Goal: Navigation & Orientation: Find specific page/section

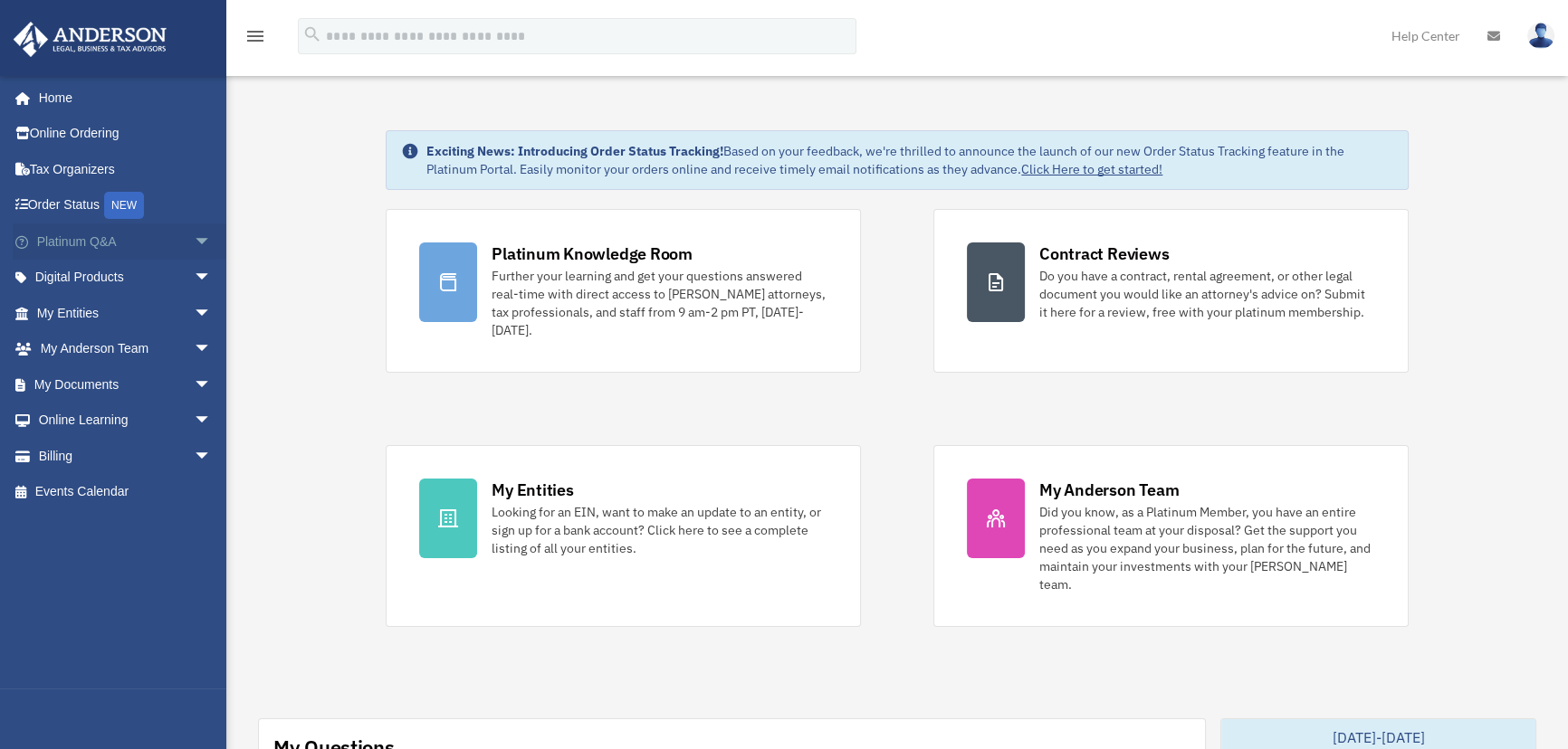
click at [194, 235] on span "arrow_drop_down" at bounding box center [212, 242] width 37 height 37
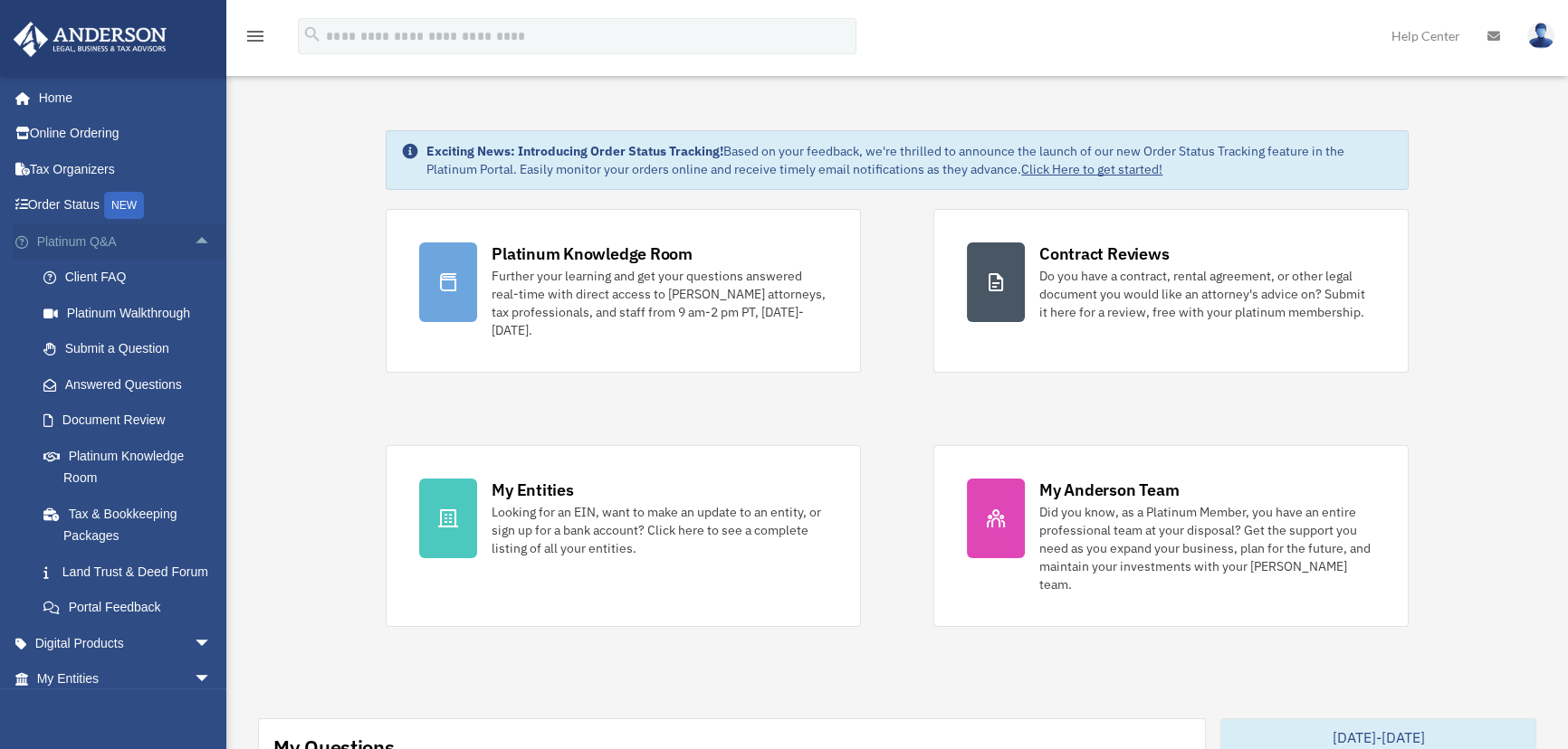
click at [197, 245] on span "arrow_drop_up" at bounding box center [212, 242] width 37 height 37
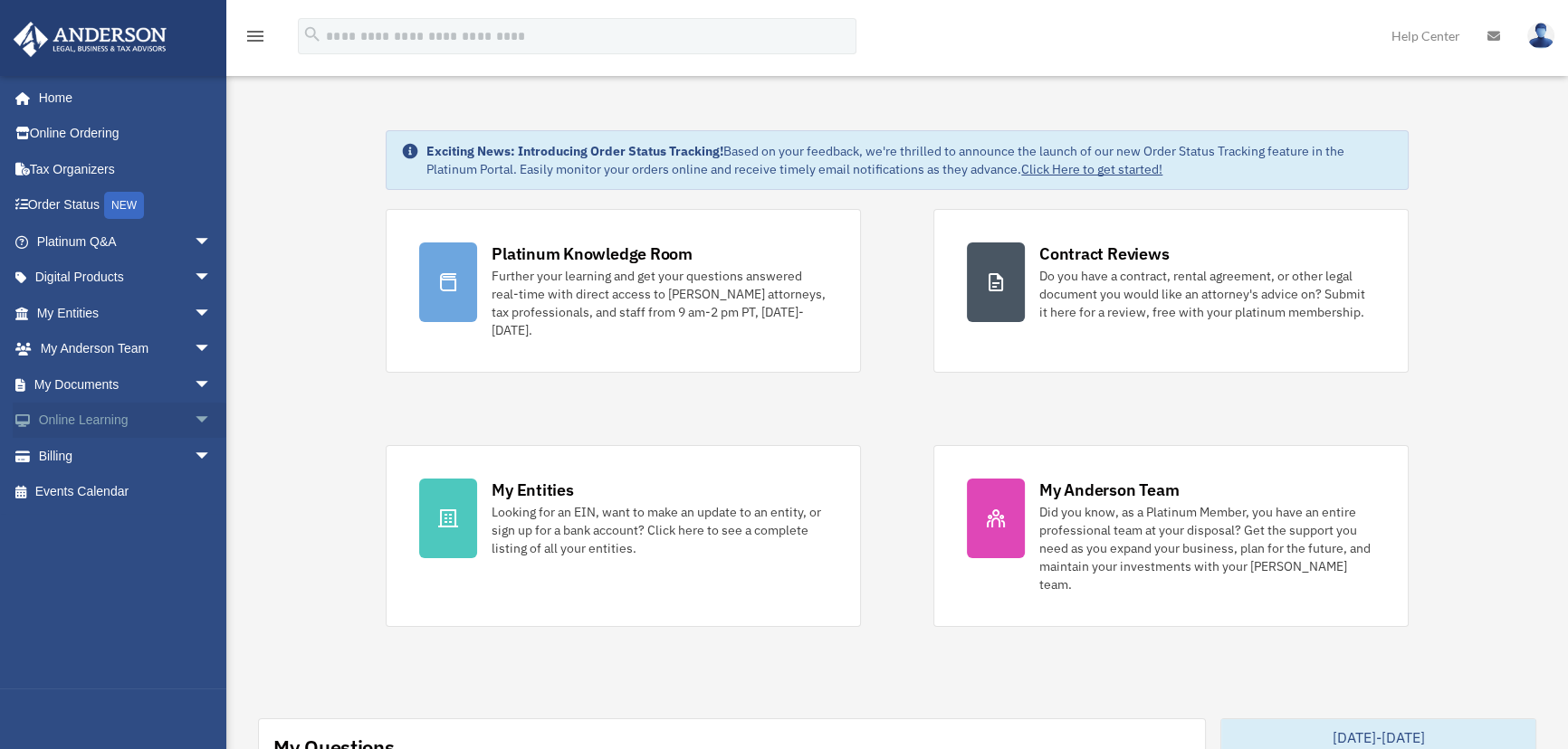
click at [194, 416] on span "arrow_drop_down" at bounding box center [212, 421] width 37 height 37
click at [127, 532] on link "Resources" at bounding box center [132, 527] width 214 height 37
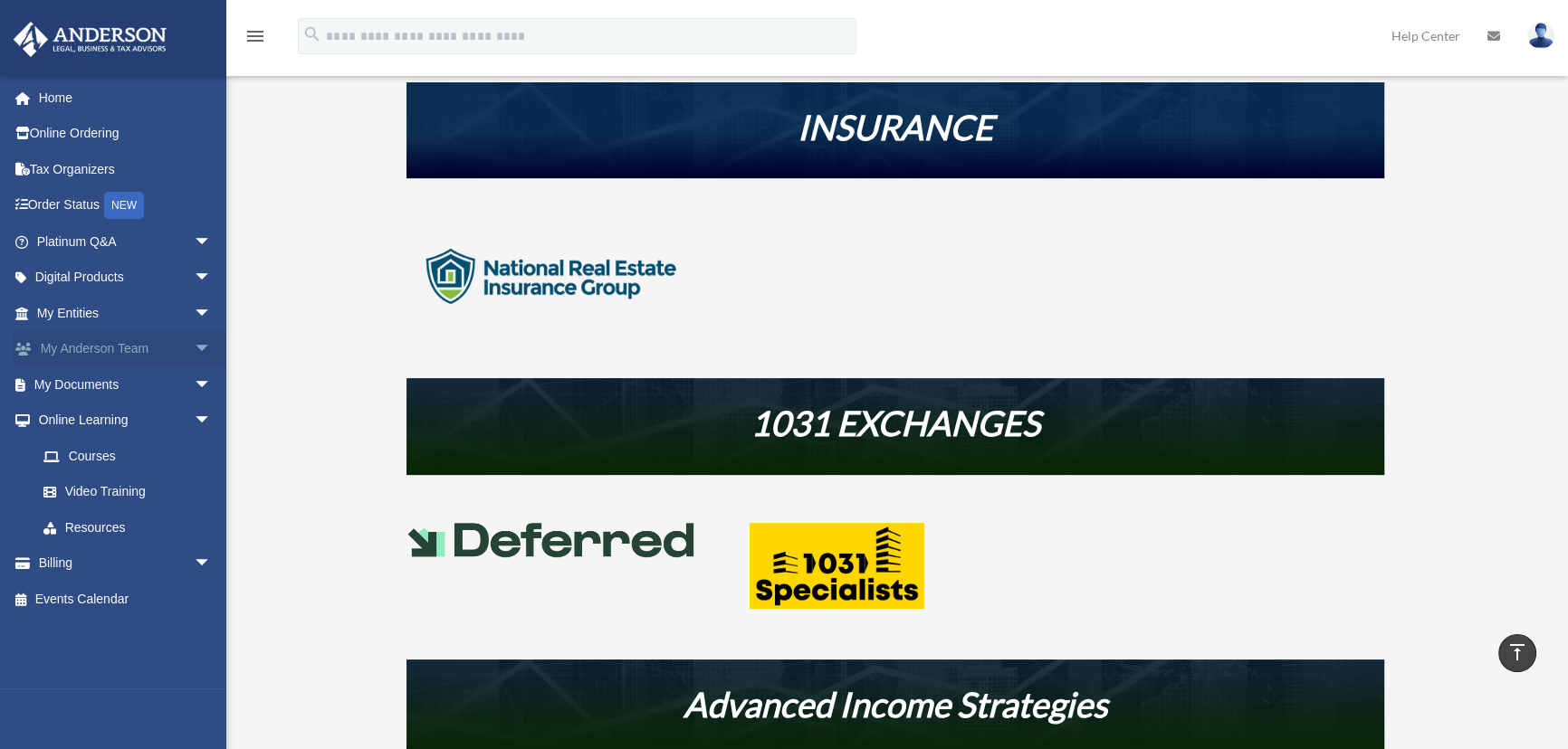
scroll to position [411, 0]
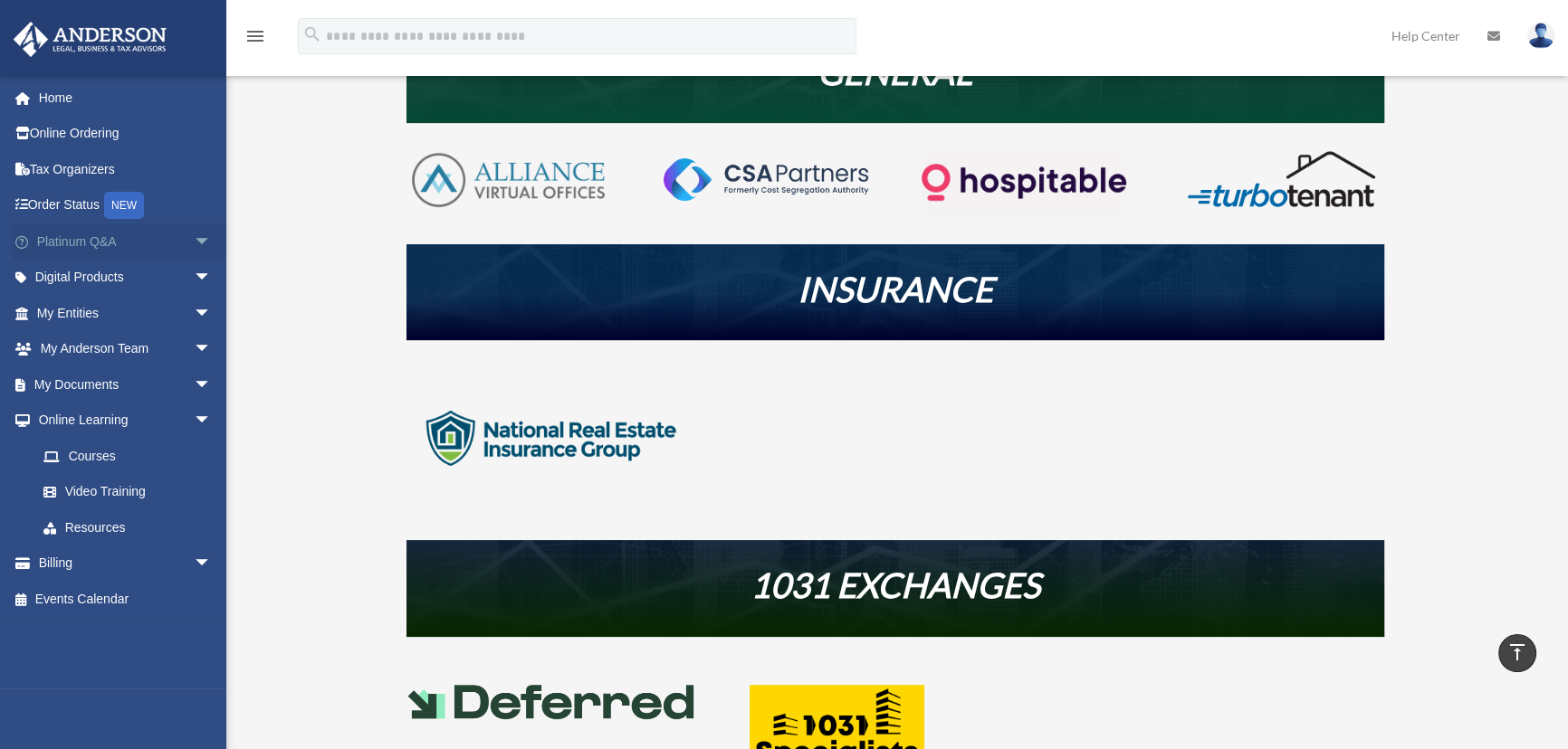
click at [194, 239] on span "arrow_drop_down" at bounding box center [212, 242] width 37 height 37
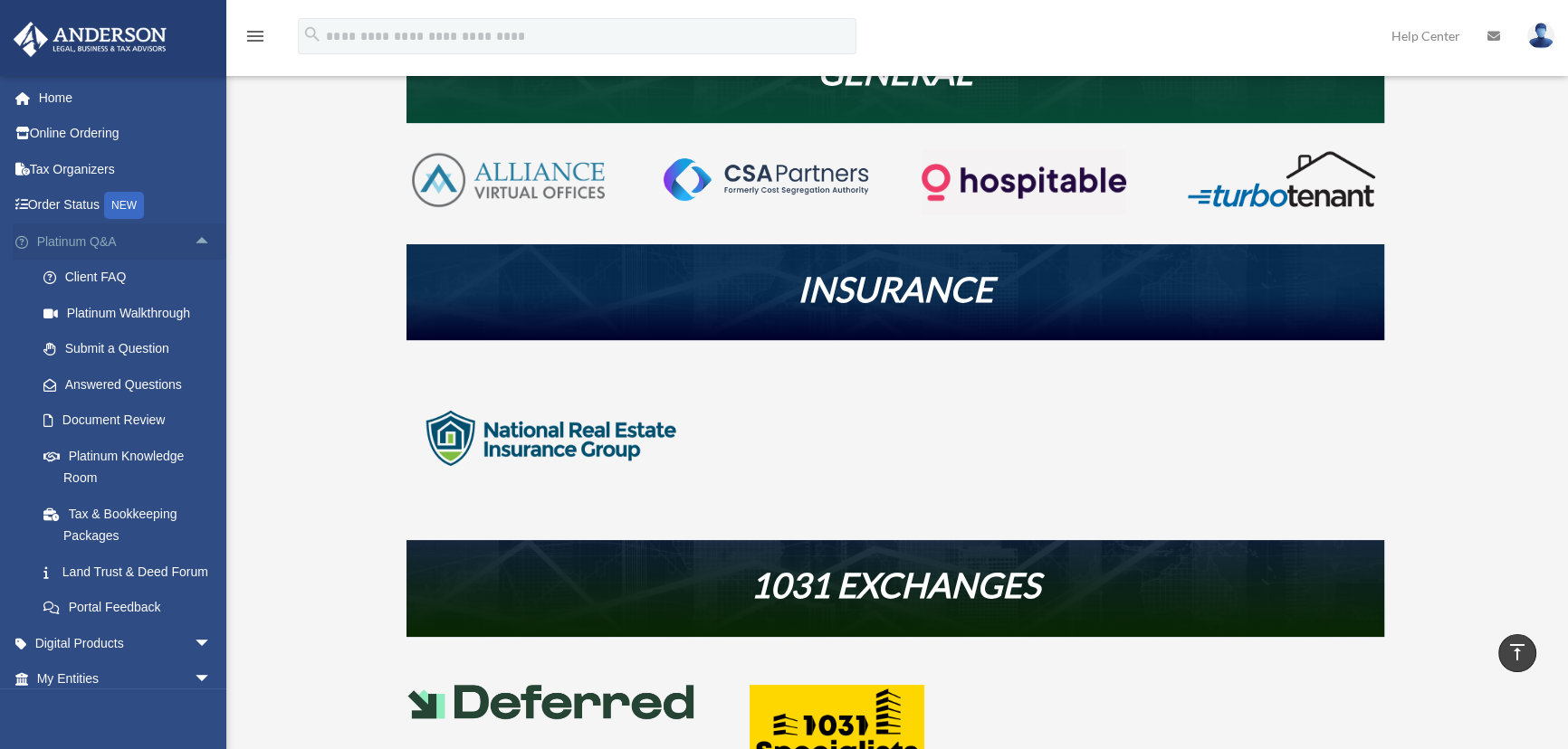
click at [194, 239] on span "arrow_drop_up" at bounding box center [212, 242] width 37 height 37
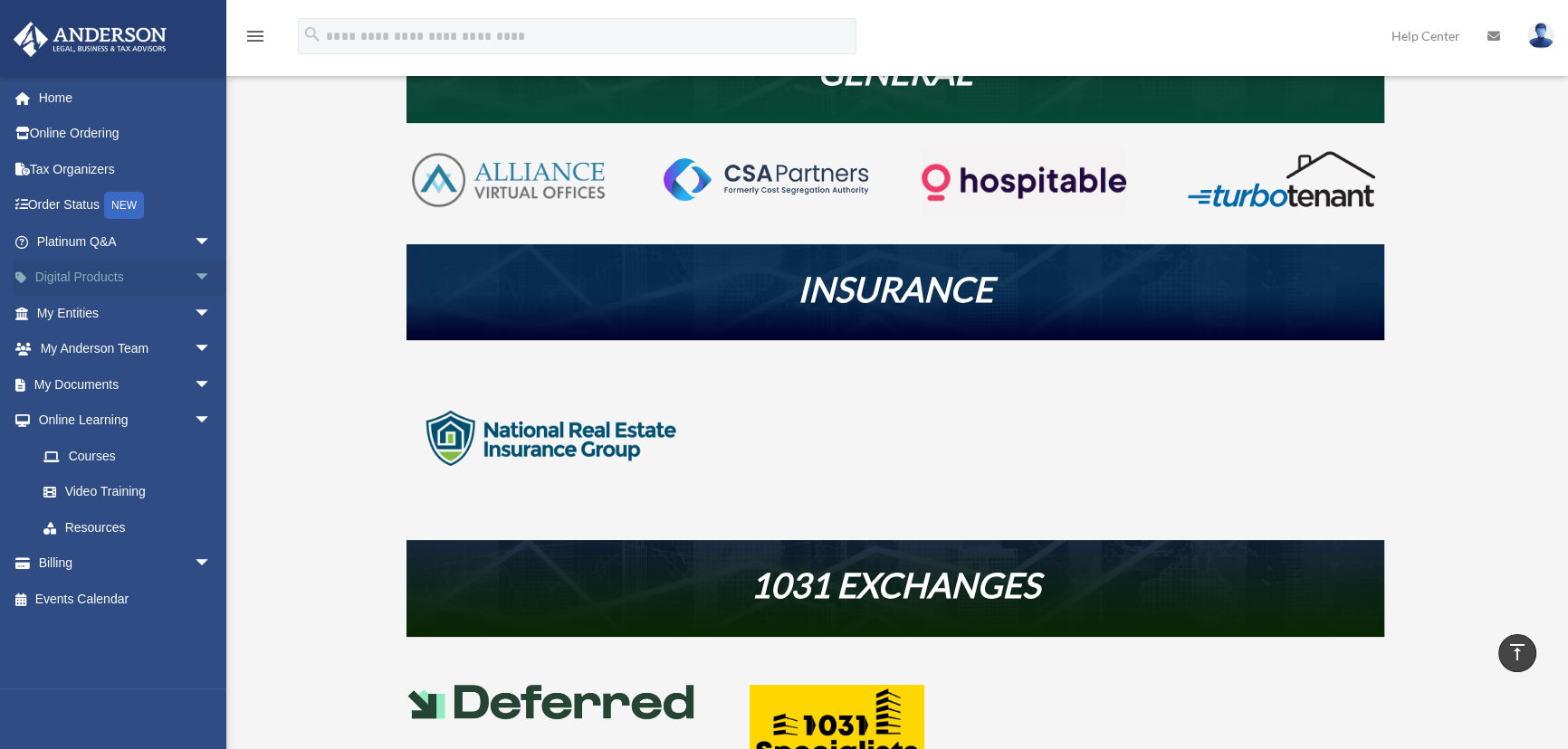
click at [194, 280] on span "arrow_drop_down" at bounding box center [212, 278] width 37 height 37
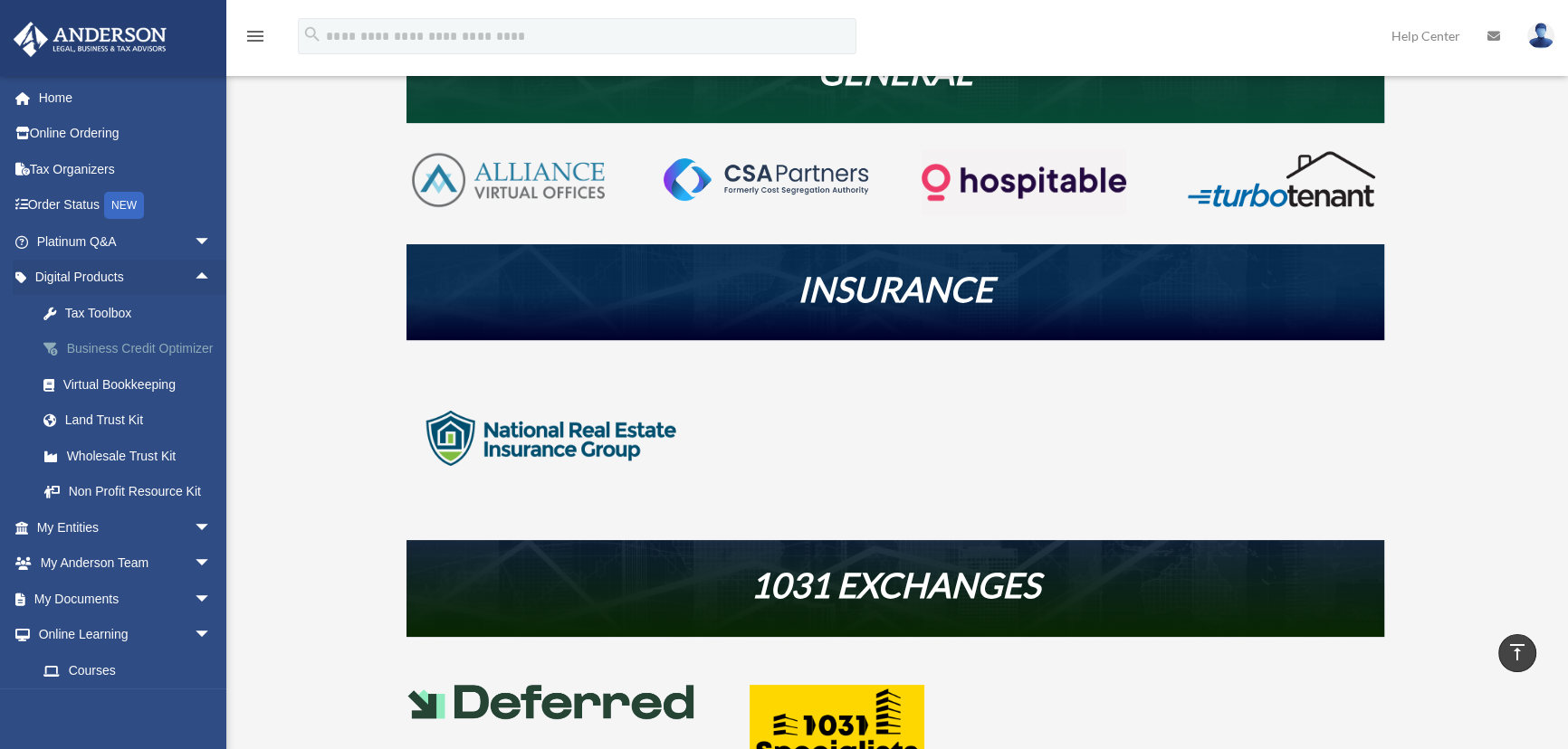
click at [95, 359] on div "Business Credit Optimizer" at bounding box center [140, 349] width 153 height 22
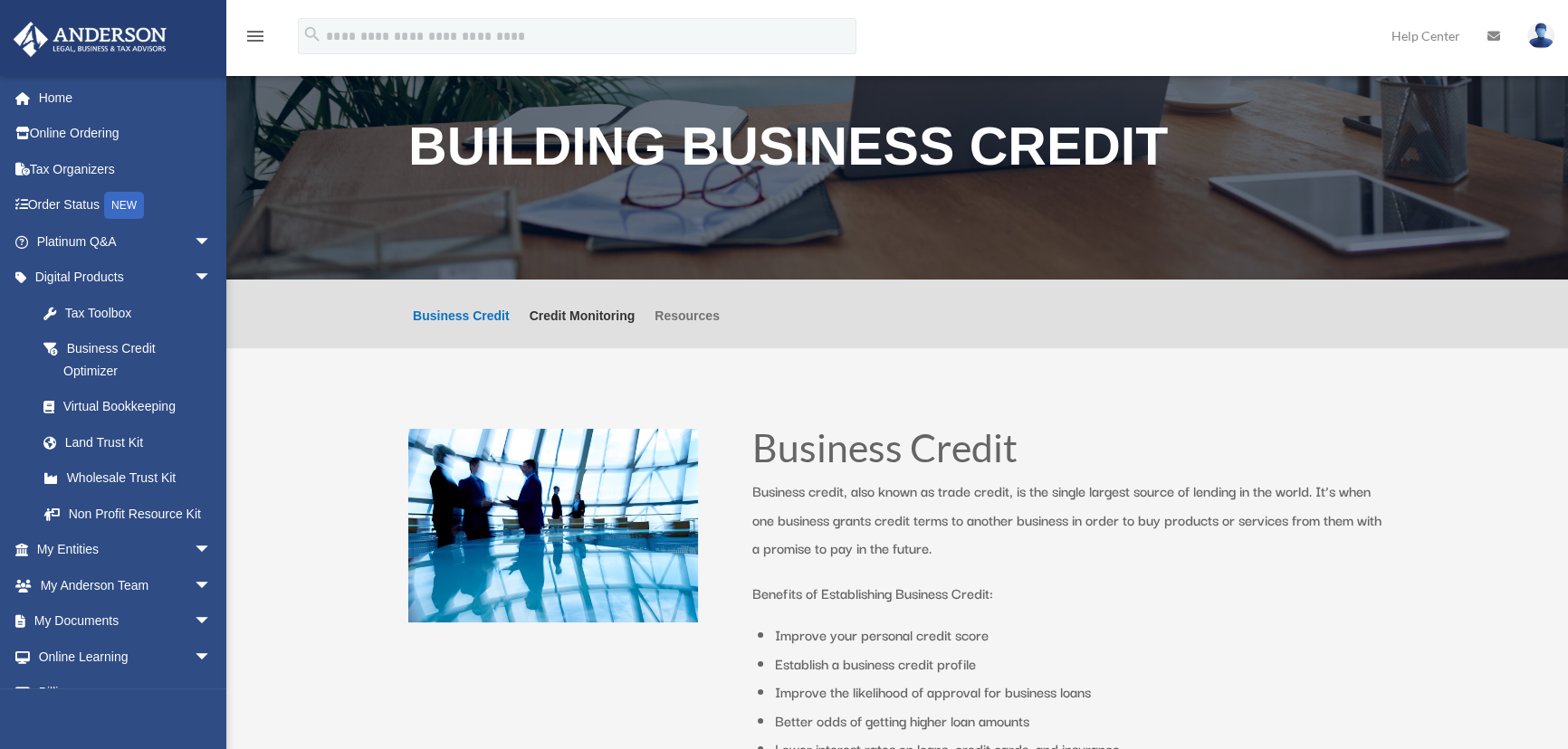
click at [680, 322] on link "Resources" at bounding box center [688, 330] width 66 height 39
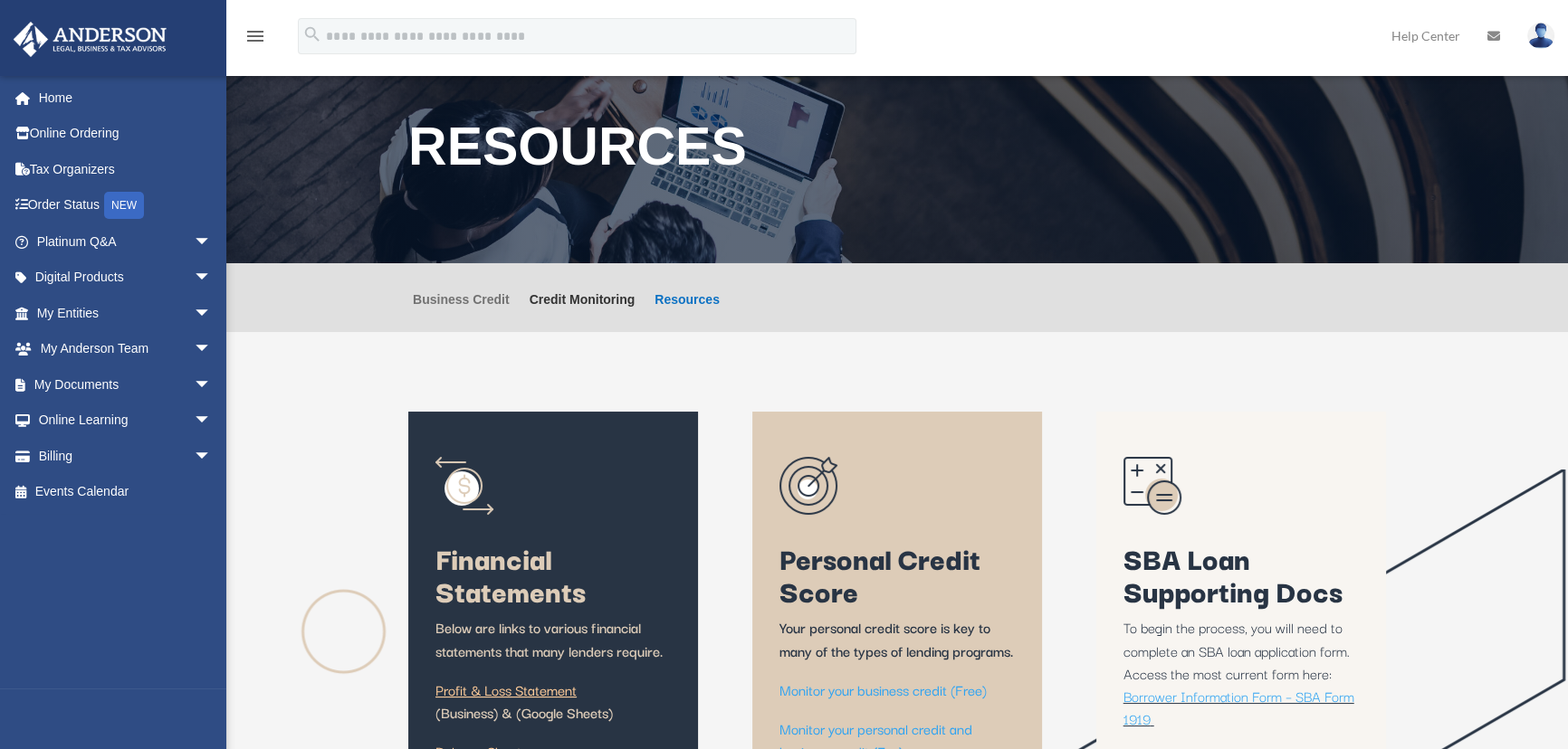
click at [443, 299] on link "Business Credit" at bounding box center [461, 313] width 96 height 39
click at [194, 416] on span "arrow_drop_down" at bounding box center [212, 421] width 37 height 37
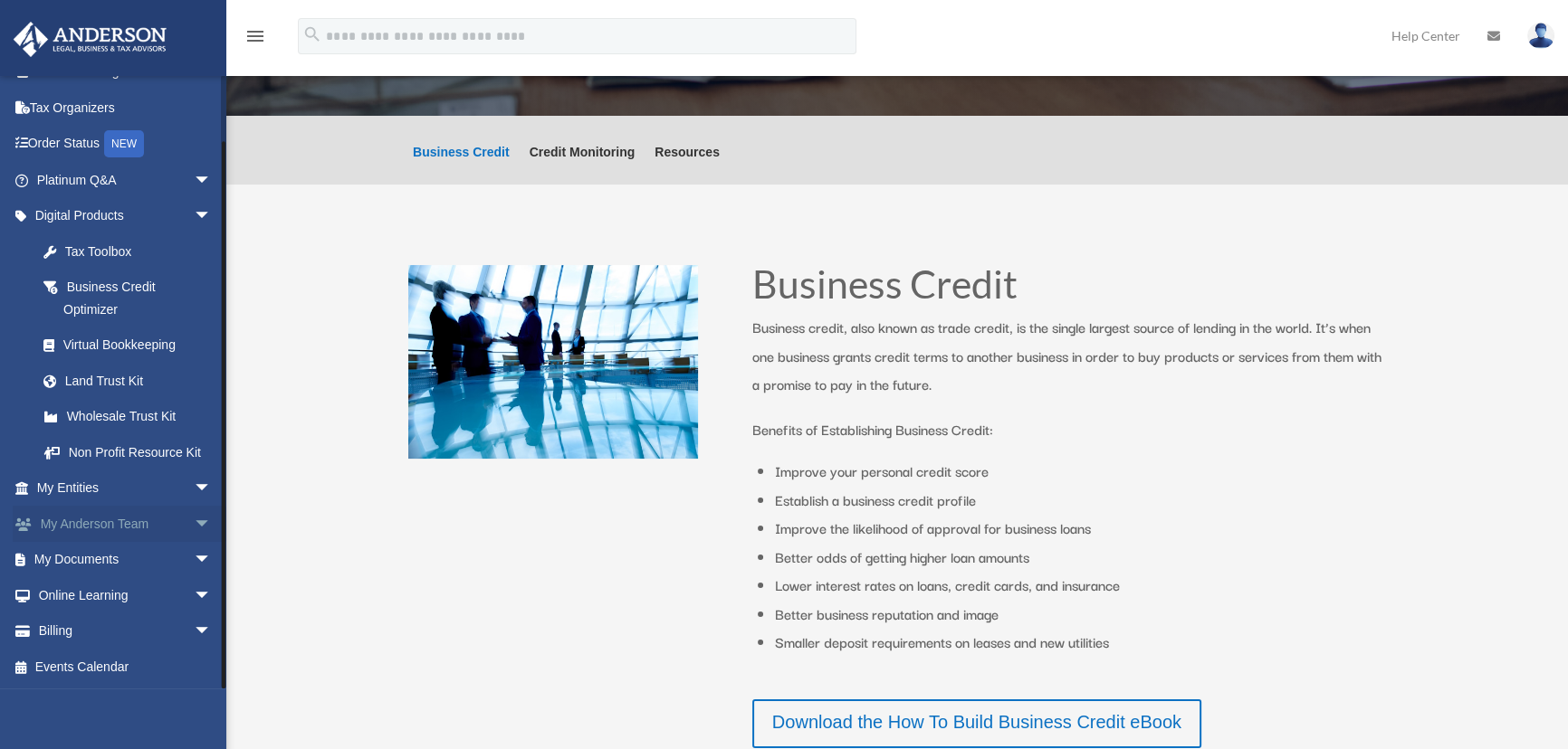
scroll to position [411, 0]
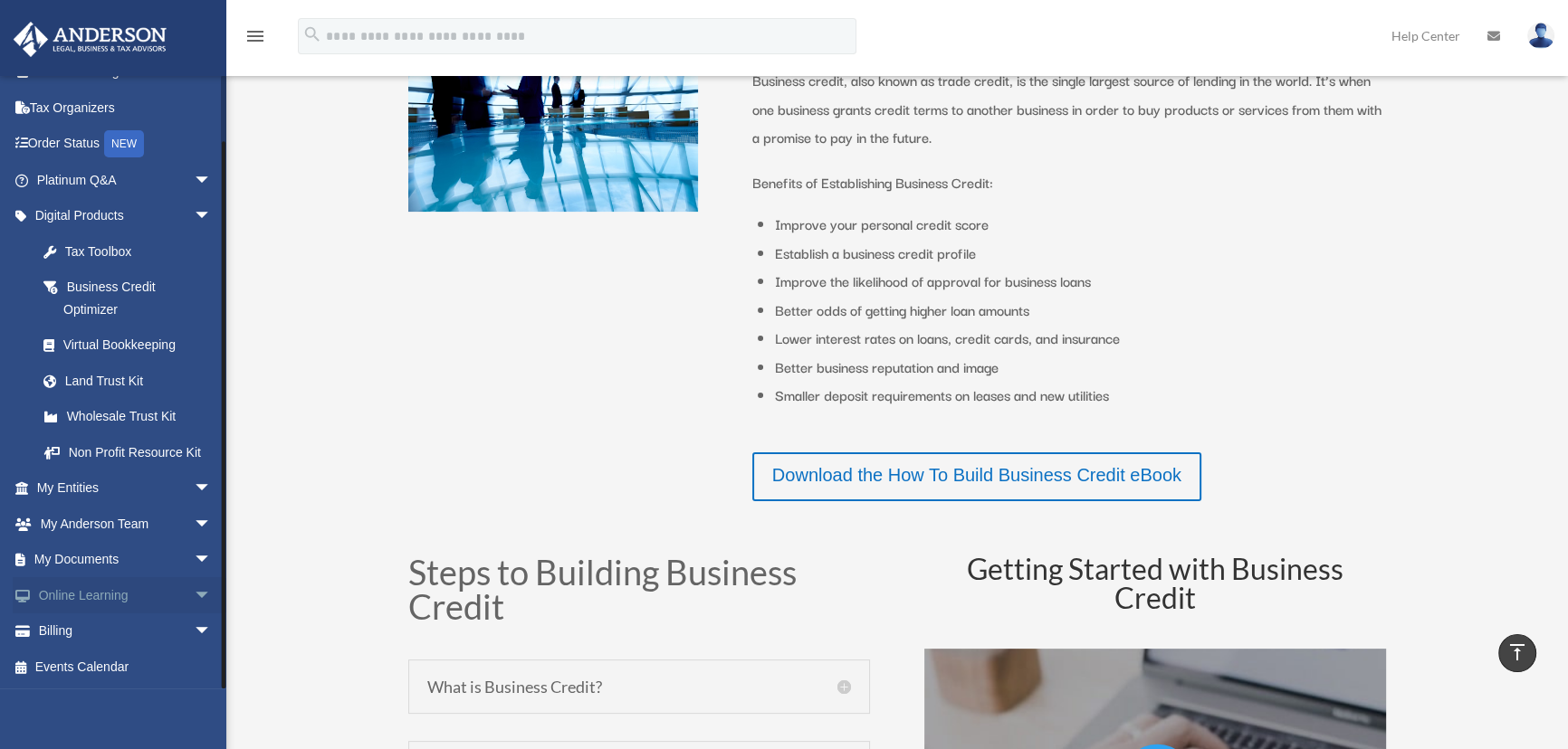
click at [194, 596] on span "arrow_drop_down" at bounding box center [212, 596] width 37 height 37
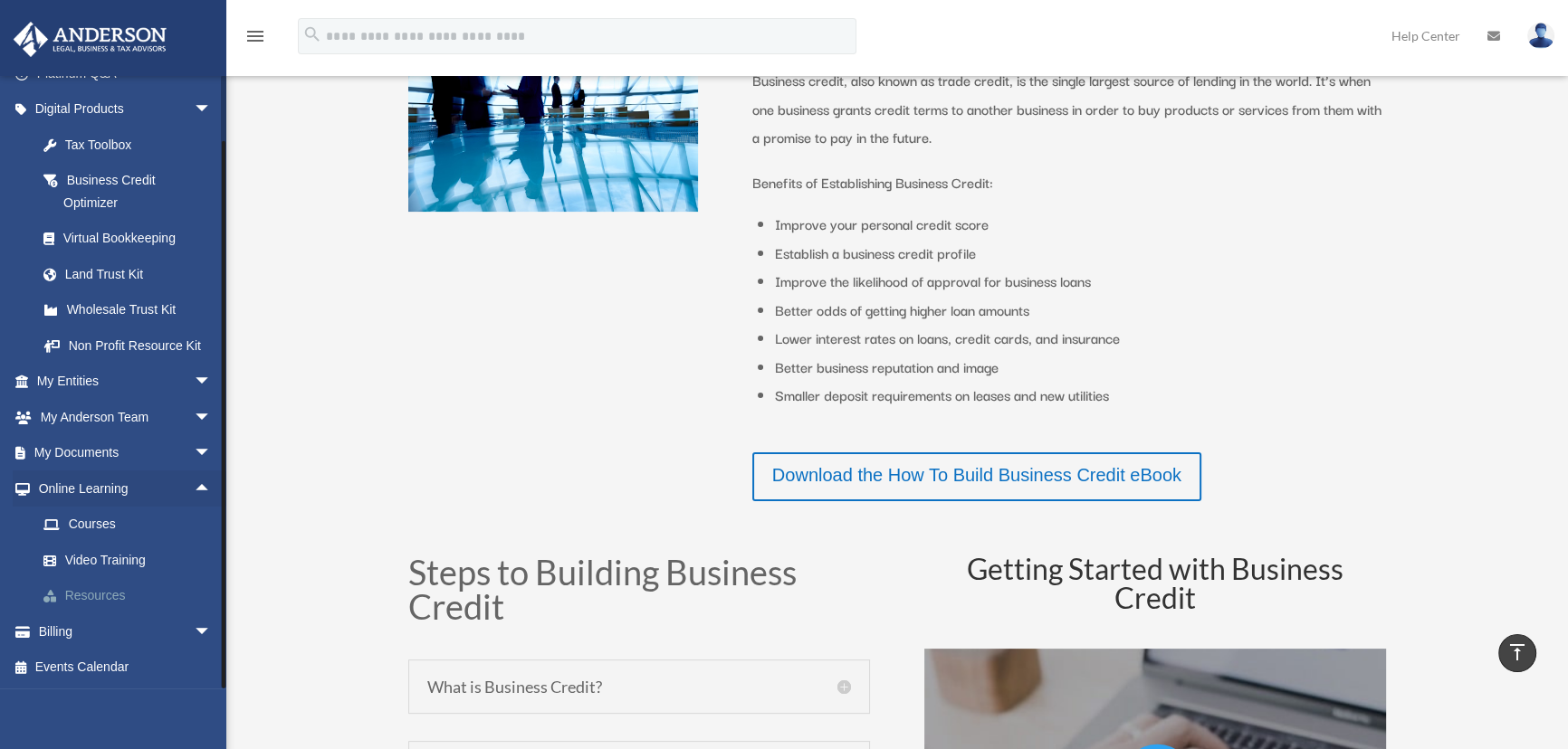
click at [99, 594] on link "Resources" at bounding box center [132, 596] width 214 height 37
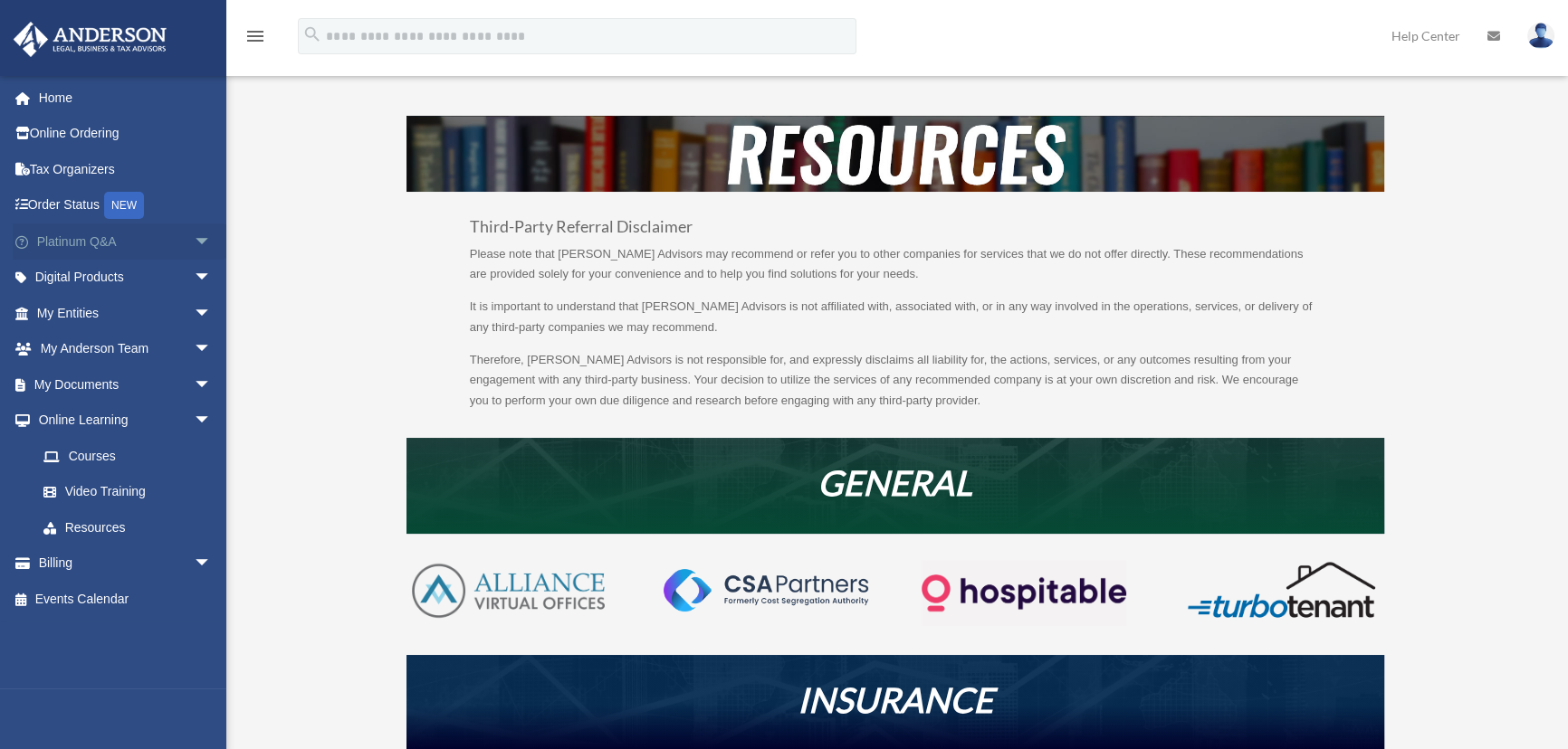
click at [194, 239] on span "arrow_drop_down" at bounding box center [212, 242] width 37 height 37
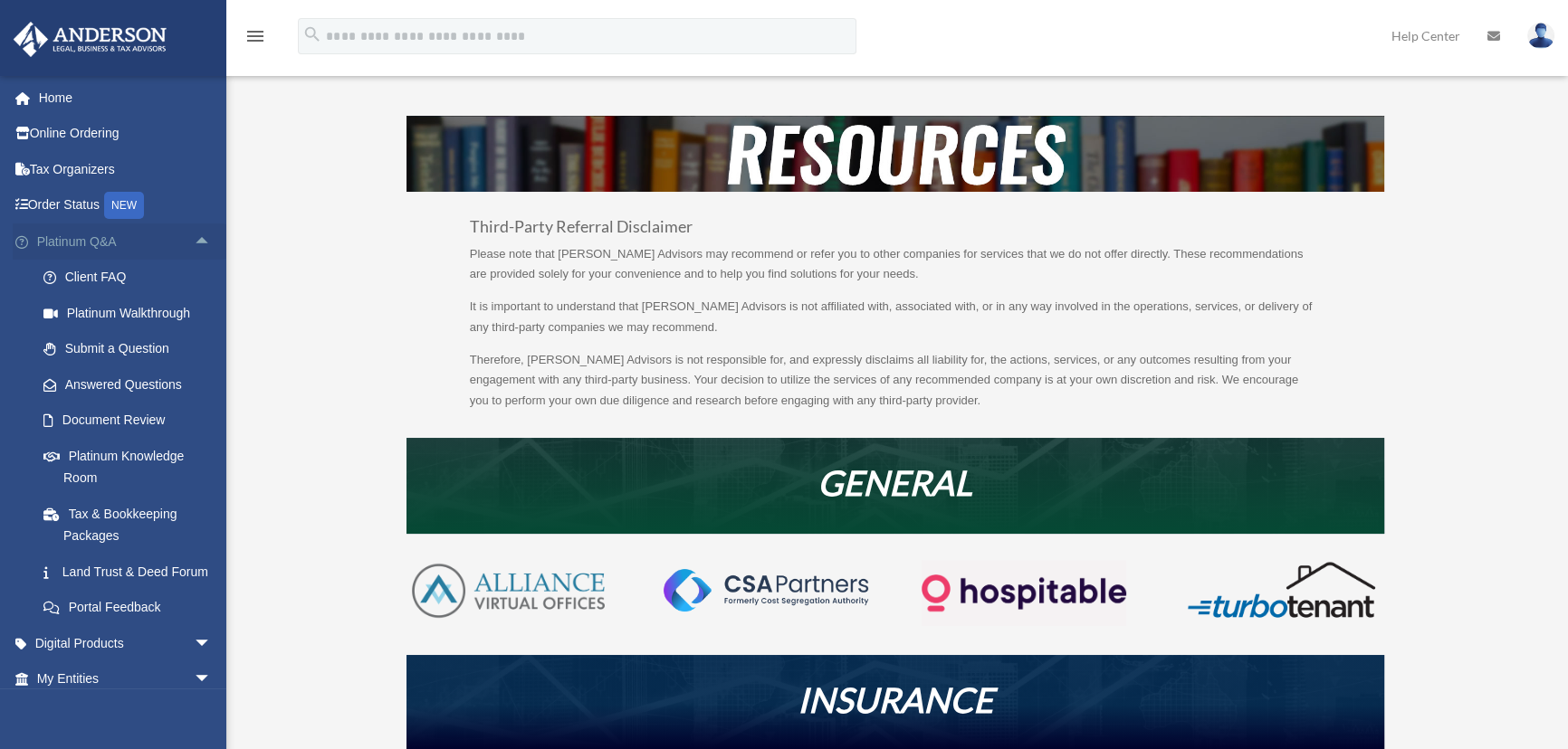
click at [194, 239] on span "arrow_drop_up" at bounding box center [212, 242] width 37 height 37
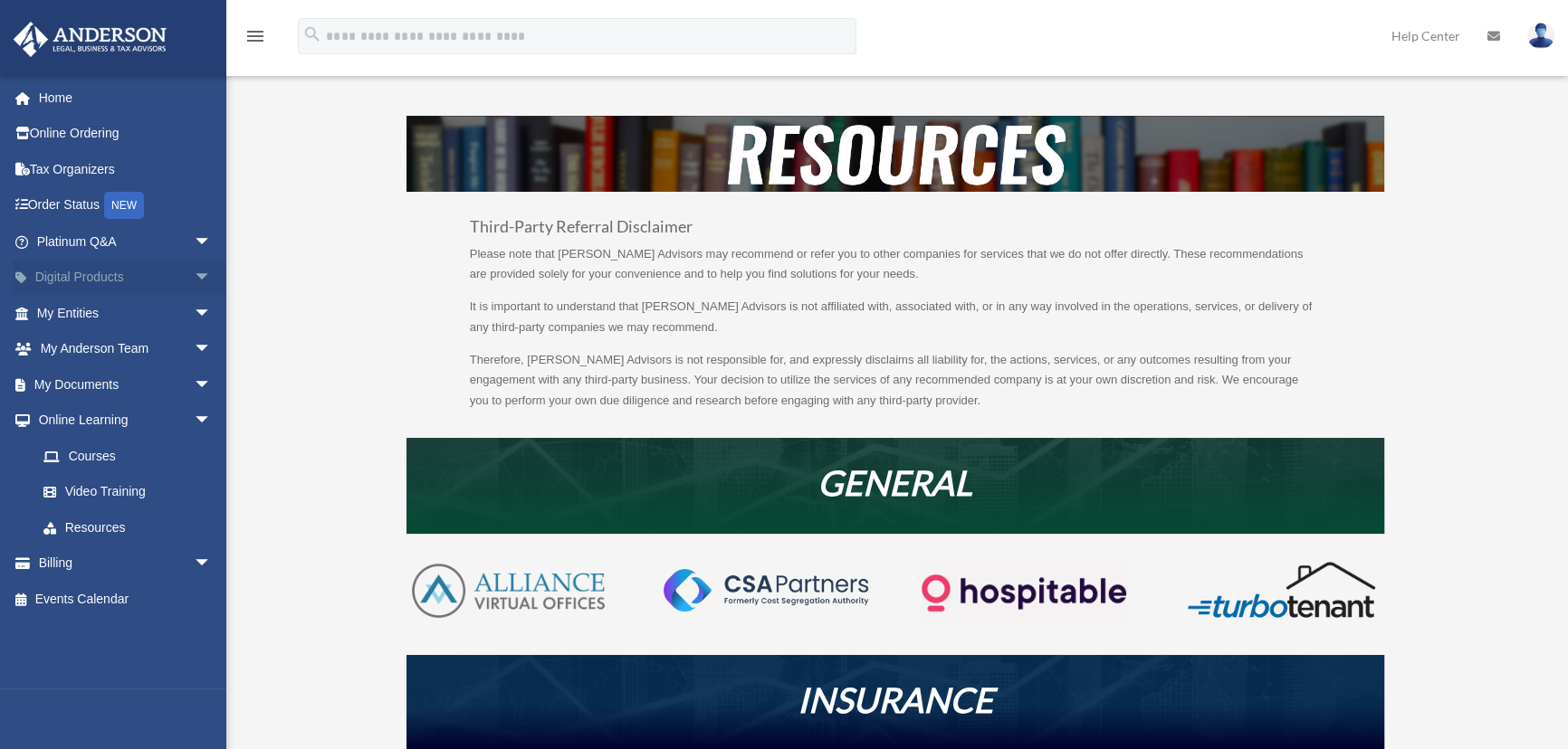
click at [194, 275] on span "arrow_drop_down" at bounding box center [212, 278] width 37 height 37
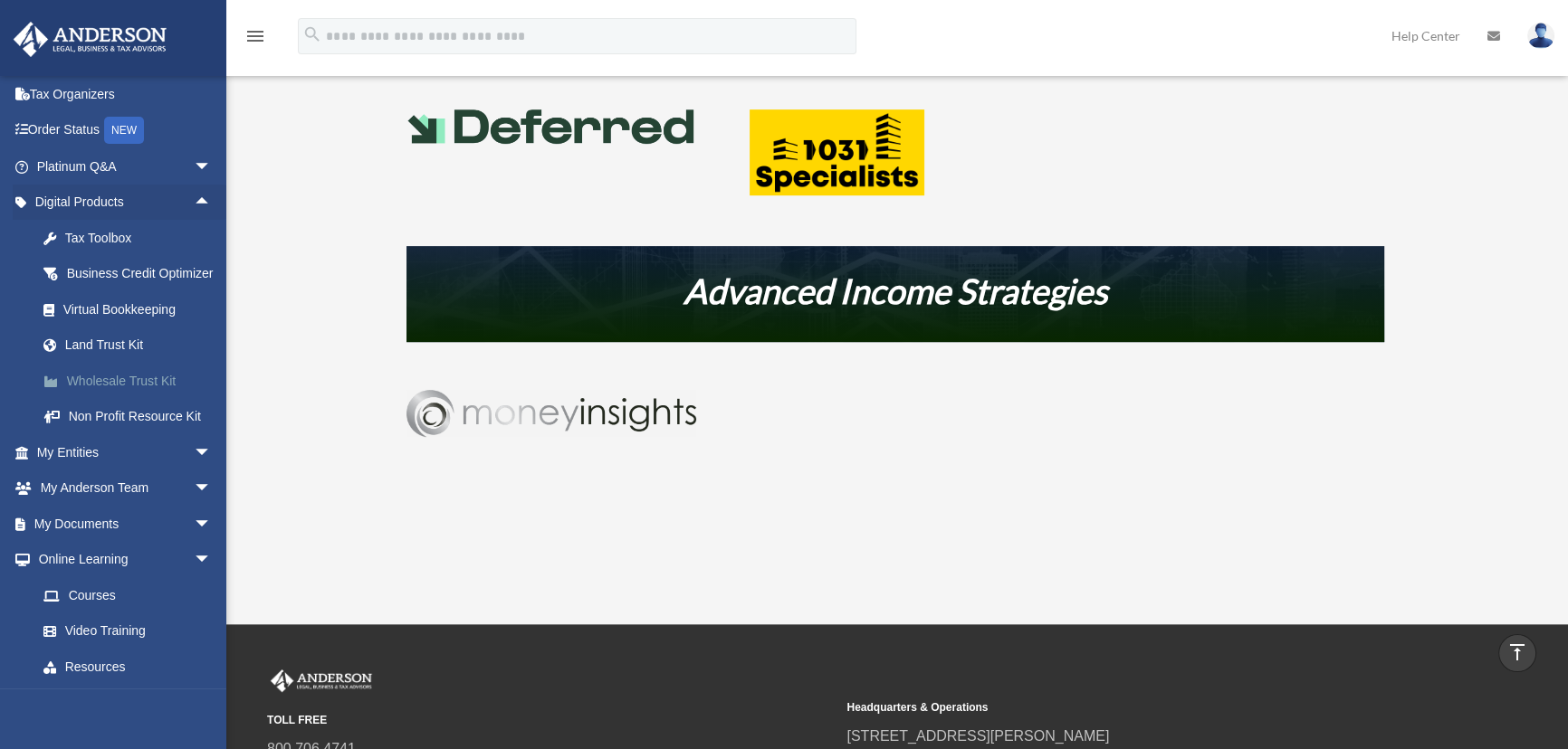
scroll to position [169, 0]
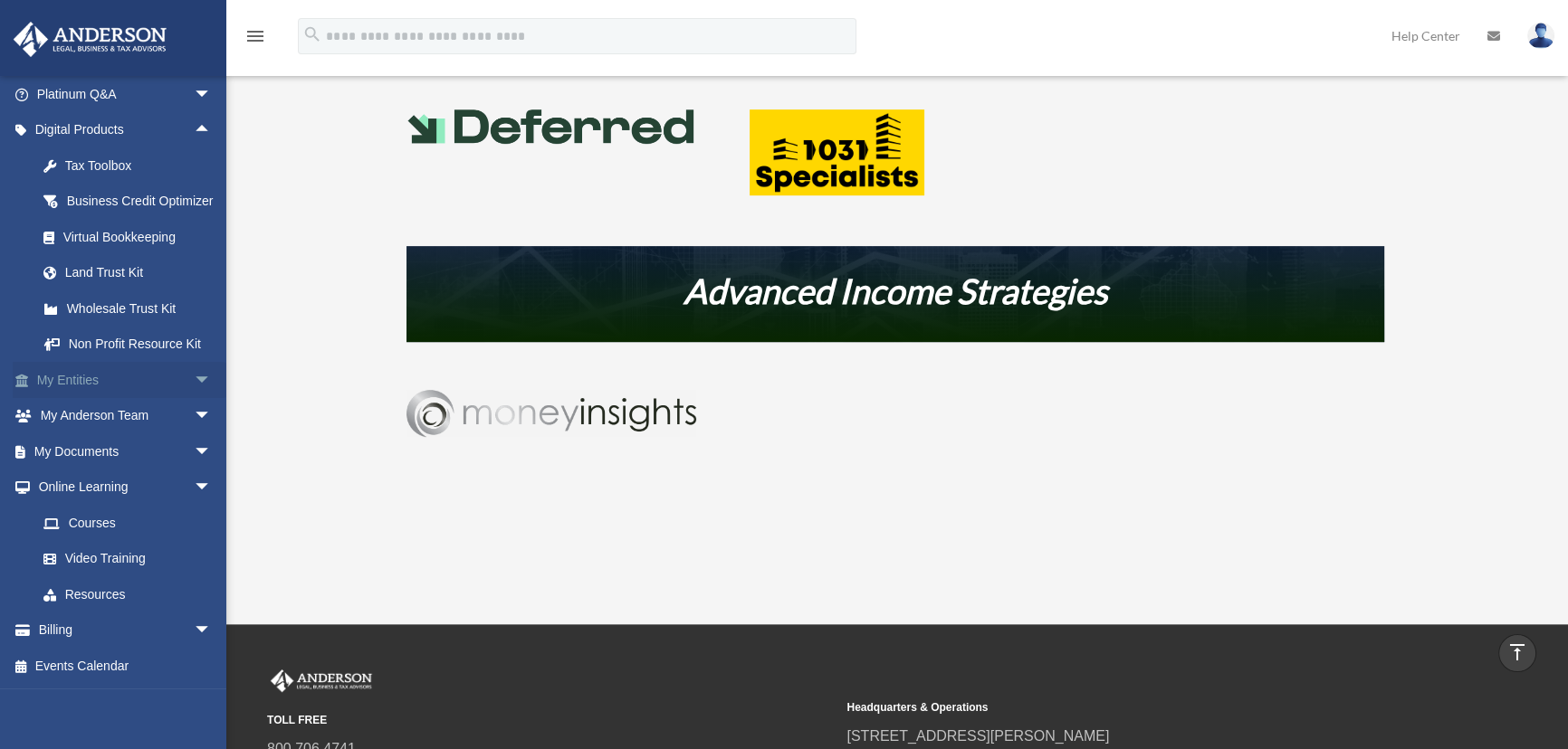
click at [195, 375] on span "arrow_drop_down" at bounding box center [212, 381] width 37 height 37
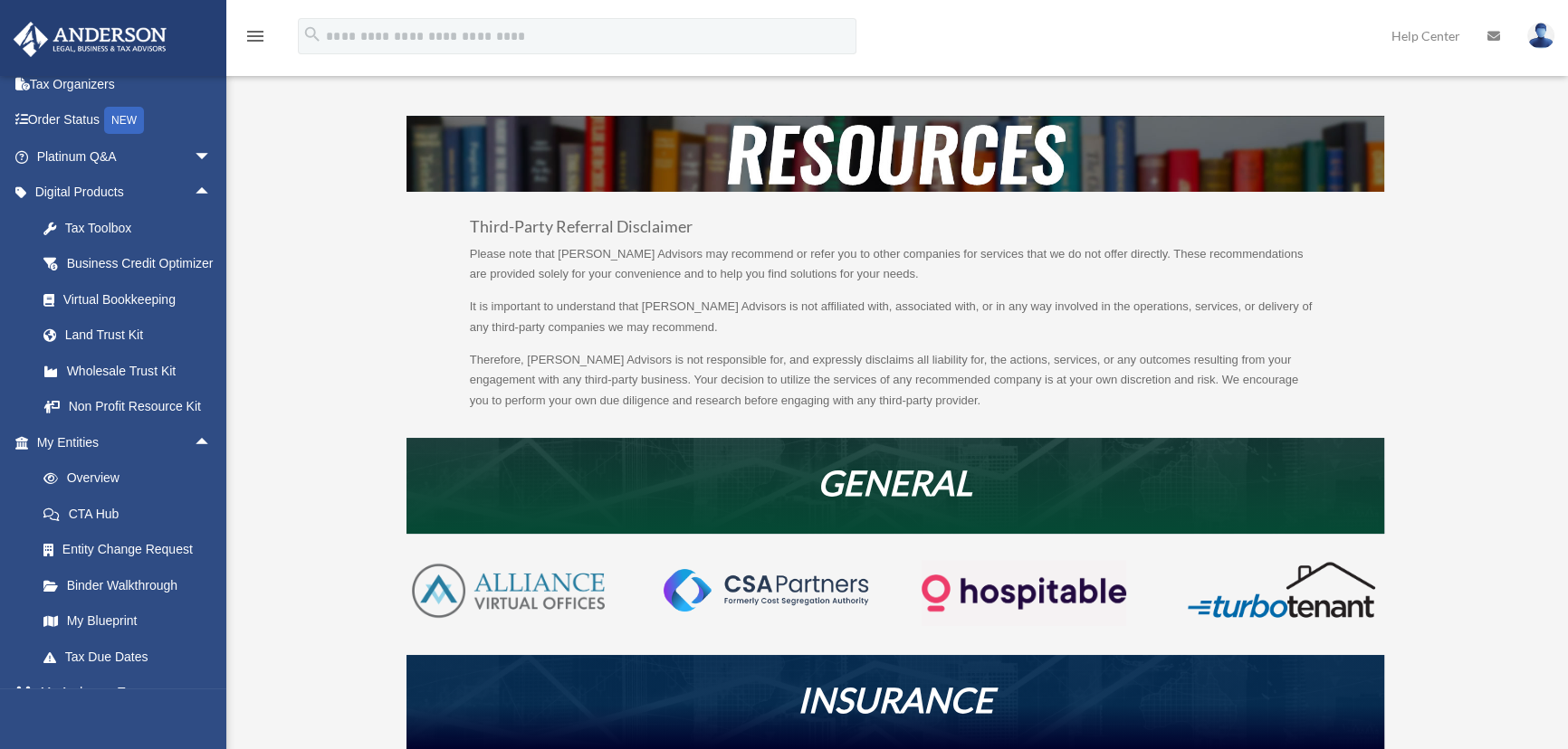
scroll to position [164, 0]
